Goal: Find specific page/section: Find specific page/section

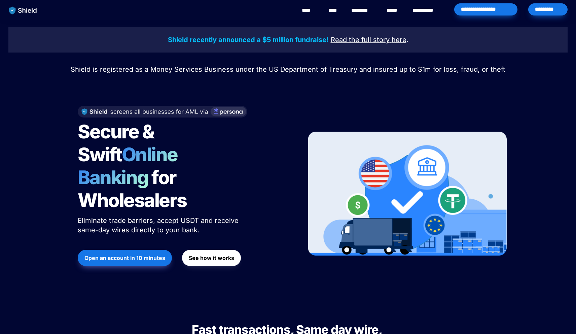
click at [543, 5] on div "*********" at bounding box center [548, 9] width 39 height 12
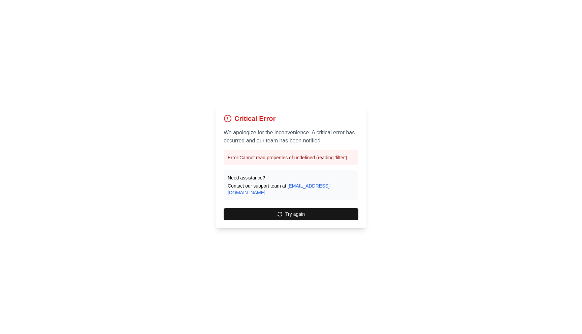
click at [273, 217] on div "Critical Error We apologize for the inconvenience. A critical error has occurre…" at bounding box center [290, 167] width 151 height 123
click at [274, 215] on button "Try again" at bounding box center [291, 214] width 135 height 12
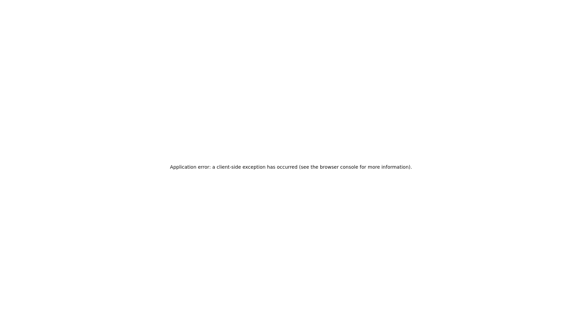
click at [81, 90] on div "Application error: a client-side exception has occurred (see the browser consol…" at bounding box center [291, 167] width 582 height 334
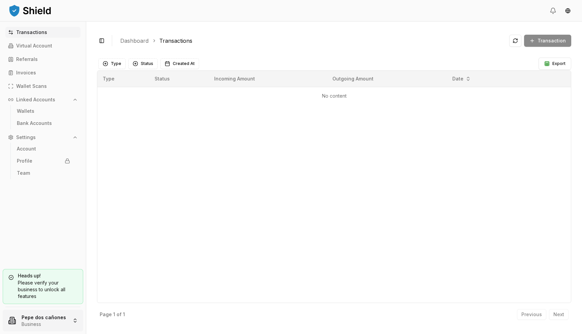
click at [46, 323] on html "Transactions Virtual Account Referrals Invoices Wallet Scans Linked Accounts Wa…" at bounding box center [291, 167] width 582 height 334
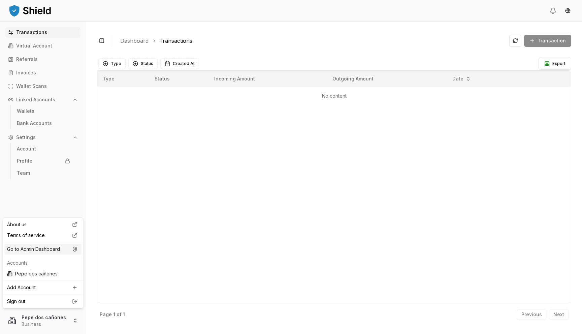
click at [29, 254] on div "Go to Admin Dashboard" at bounding box center [42, 249] width 77 height 11
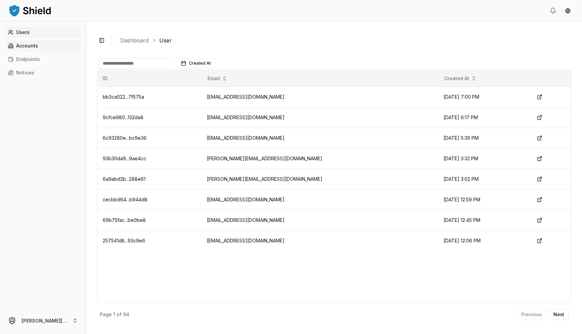
click at [43, 41] on link "Accounts" at bounding box center [42, 45] width 75 height 11
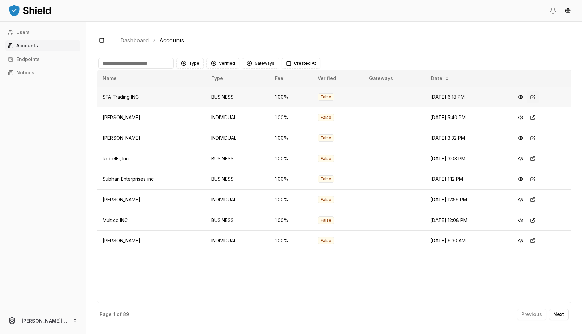
click at [539, 95] on button at bounding box center [533, 97] width 12 height 12
click at [556, 309] on button "Next" at bounding box center [559, 314] width 20 height 11
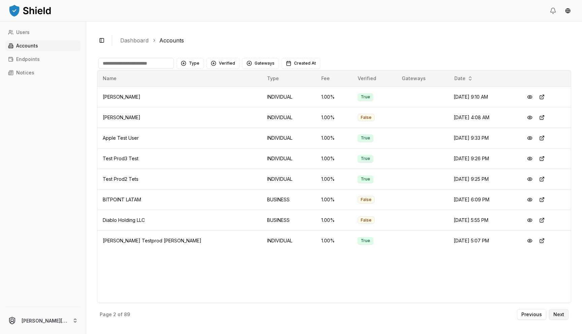
click at [561, 311] on button "Next" at bounding box center [559, 314] width 20 height 11
